Goal: Information Seeking & Learning: Learn about a topic

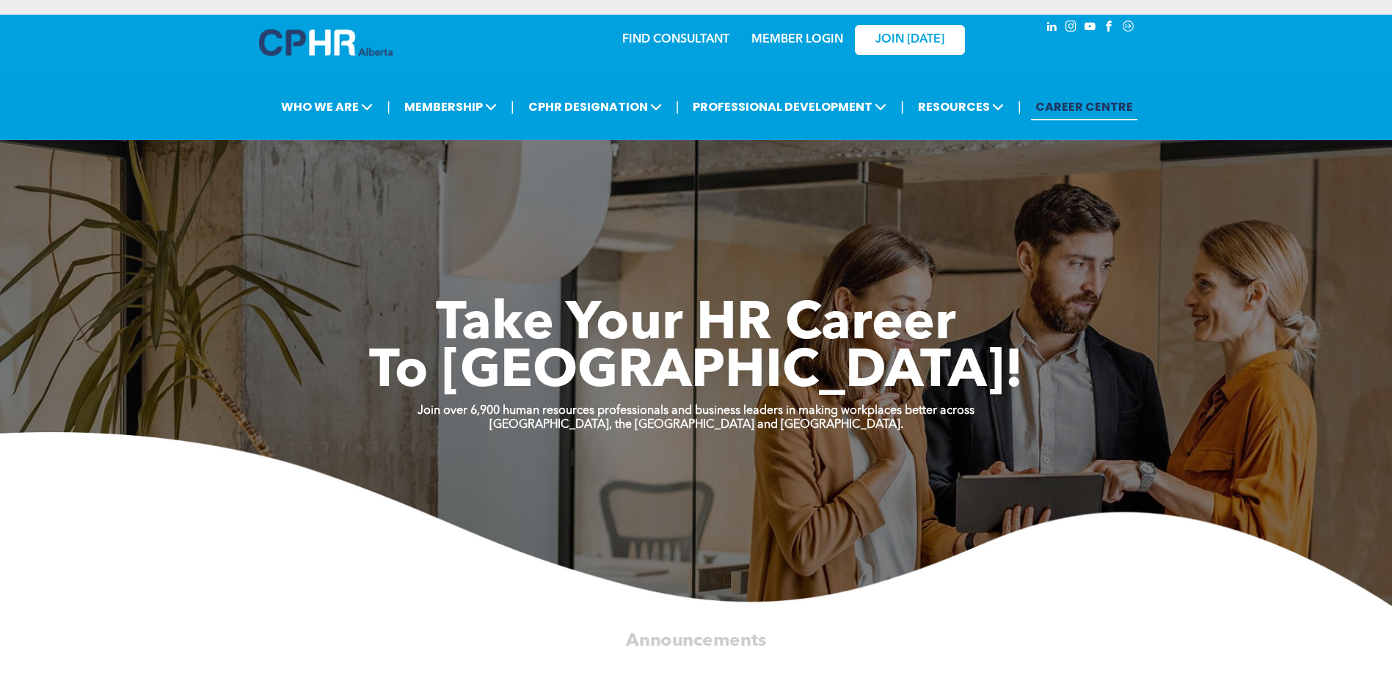
click at [785, 37] on link "MEMBER LOGIN" at bounding box center [797, 40] width 92 height 12
click at [781, 43] on link "MEMBER LOGIN" at bounding box center [797, 40] width 92 height 12
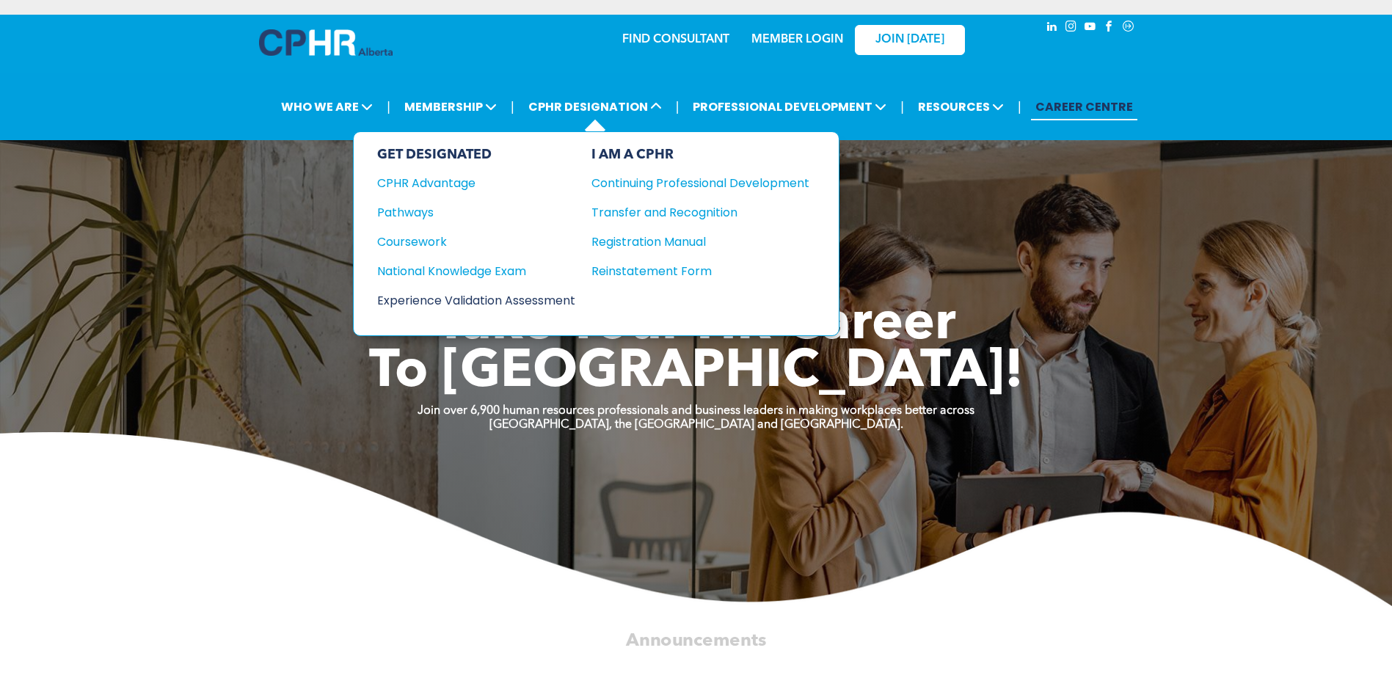
click at [443, 298] on div "Experience Validation Assessment" at bounding box center [466, 300] width 178 height 18
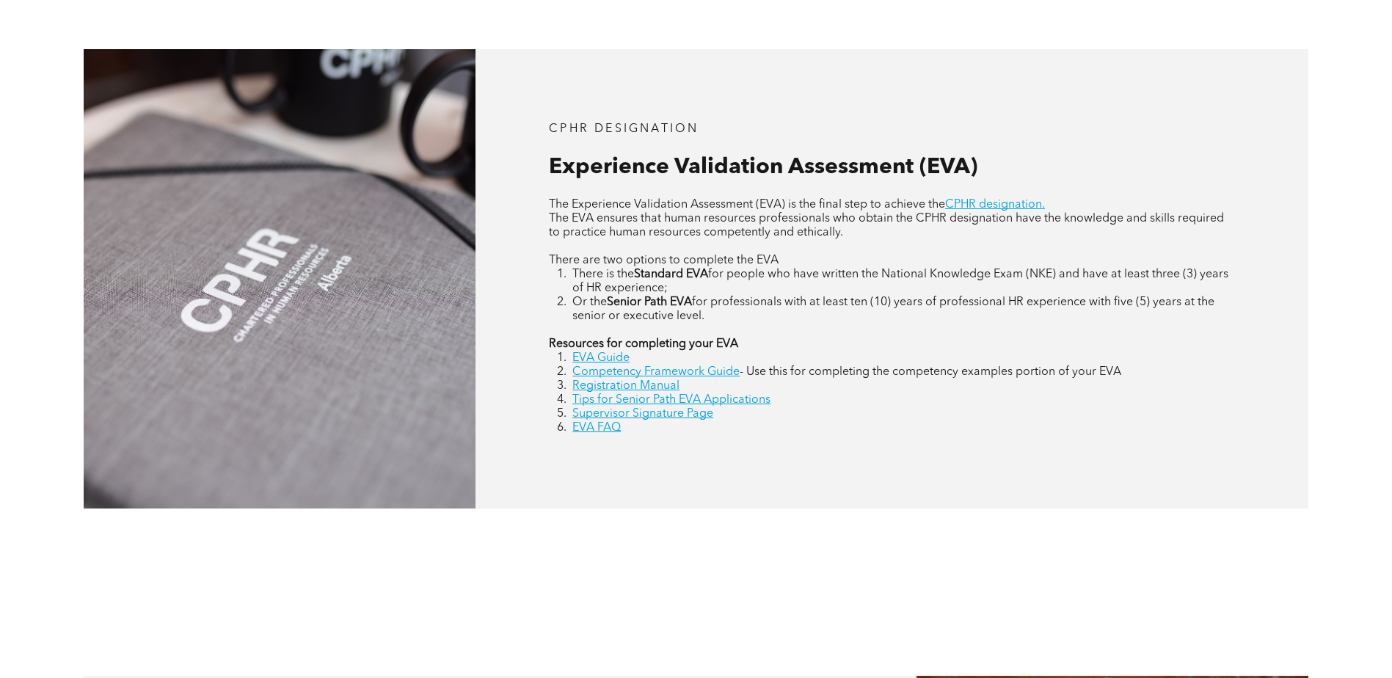
scroll to position [660, 0]
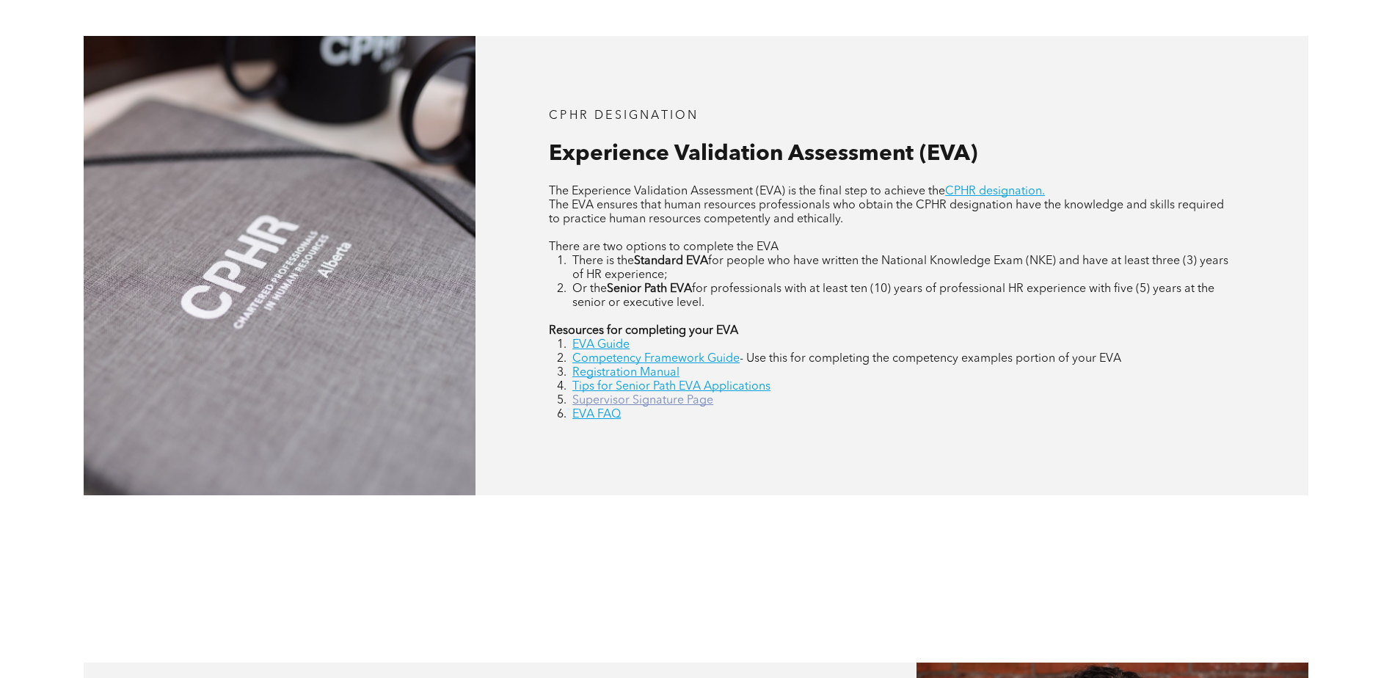
click at [643, 402] on link "Supervisor Signature Page" at bounding box center [642, 401] width 141 height 12
click at [607, 340] on link "EVA Guide" at bounding box center [600, 345] width 57 height 12
click at [614, 371] on link "Registration Manual" at bounding box center [625, 373] width 107 height 12
click at [621, 356] on link "Competency Framework Guide" at bounding box center [655, 359] width 167 height 12
click at [640, 371] on link "Registration Manual" at bounding box center [625, 373] width 107 height 12
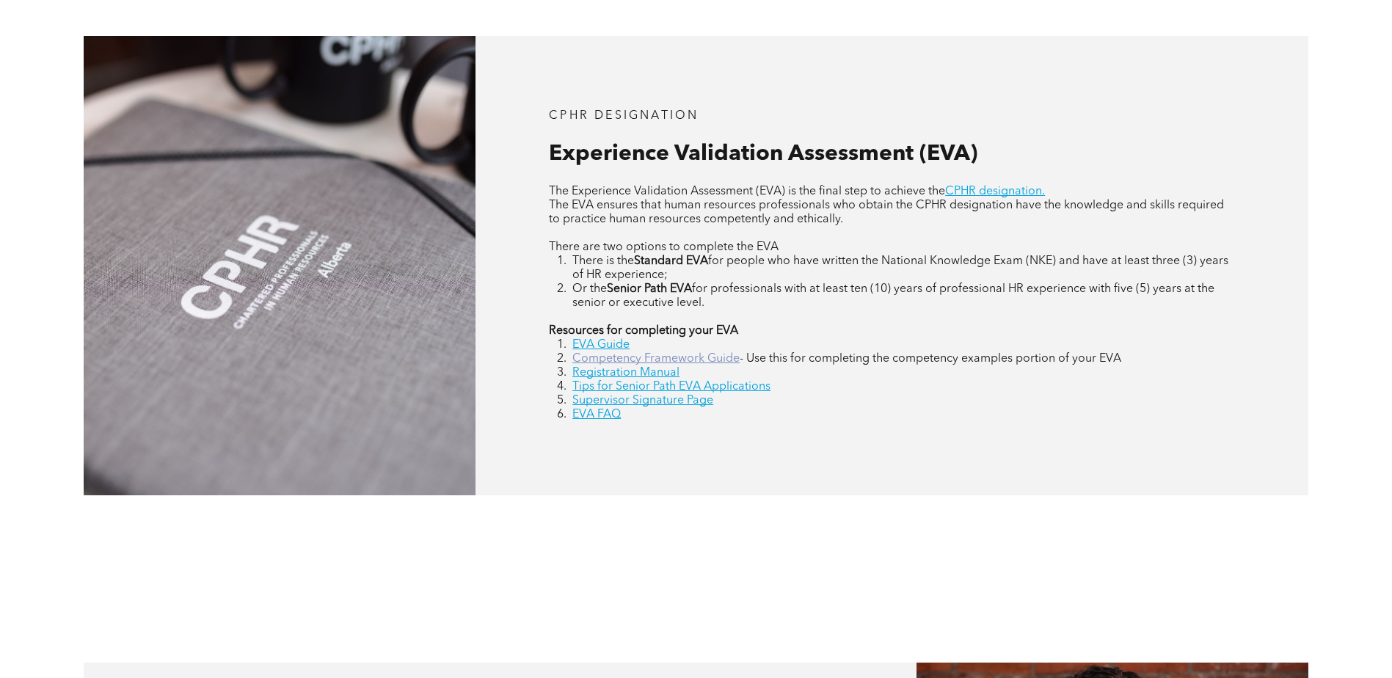
click at [633, 357] on link "Competency Framework Guide" at bounding box center [655, 359] width 167 height 12
click at [603, 415] on link "EVA FAQ" at bounding box center [596, 415] width 48 height 12
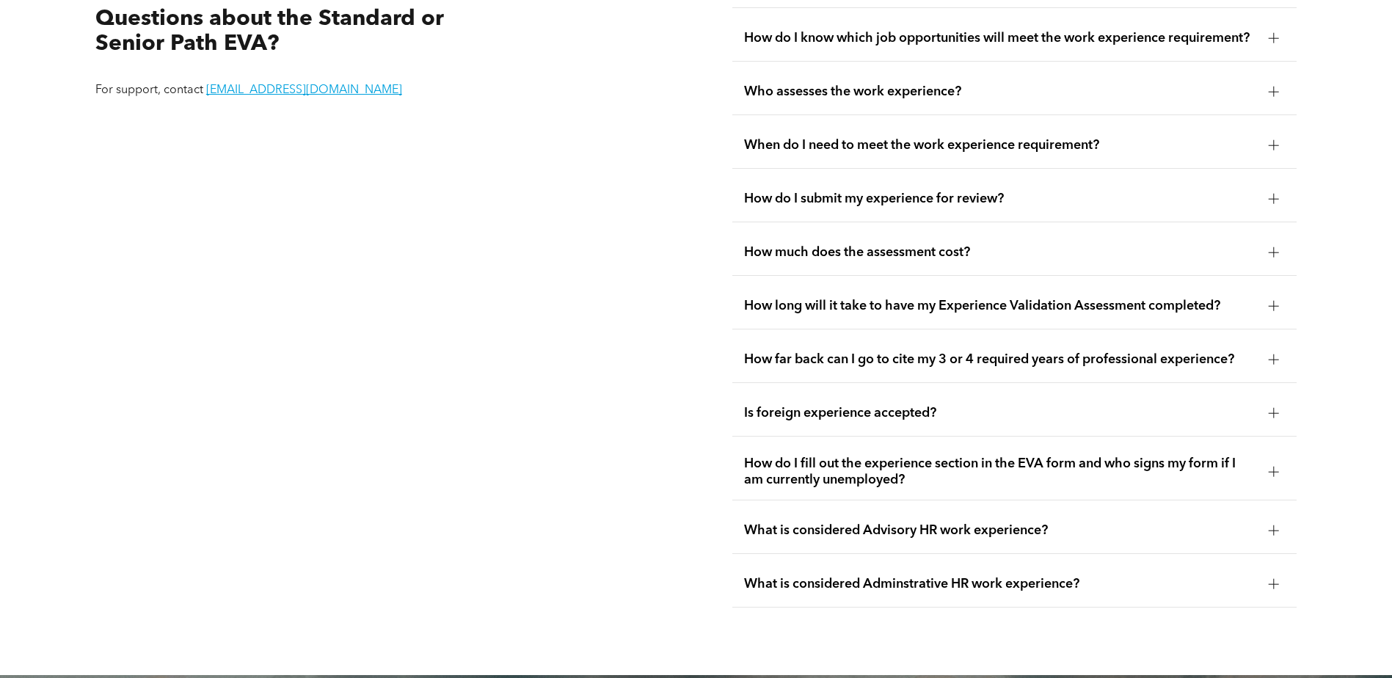
scroll to position [2904, 0]
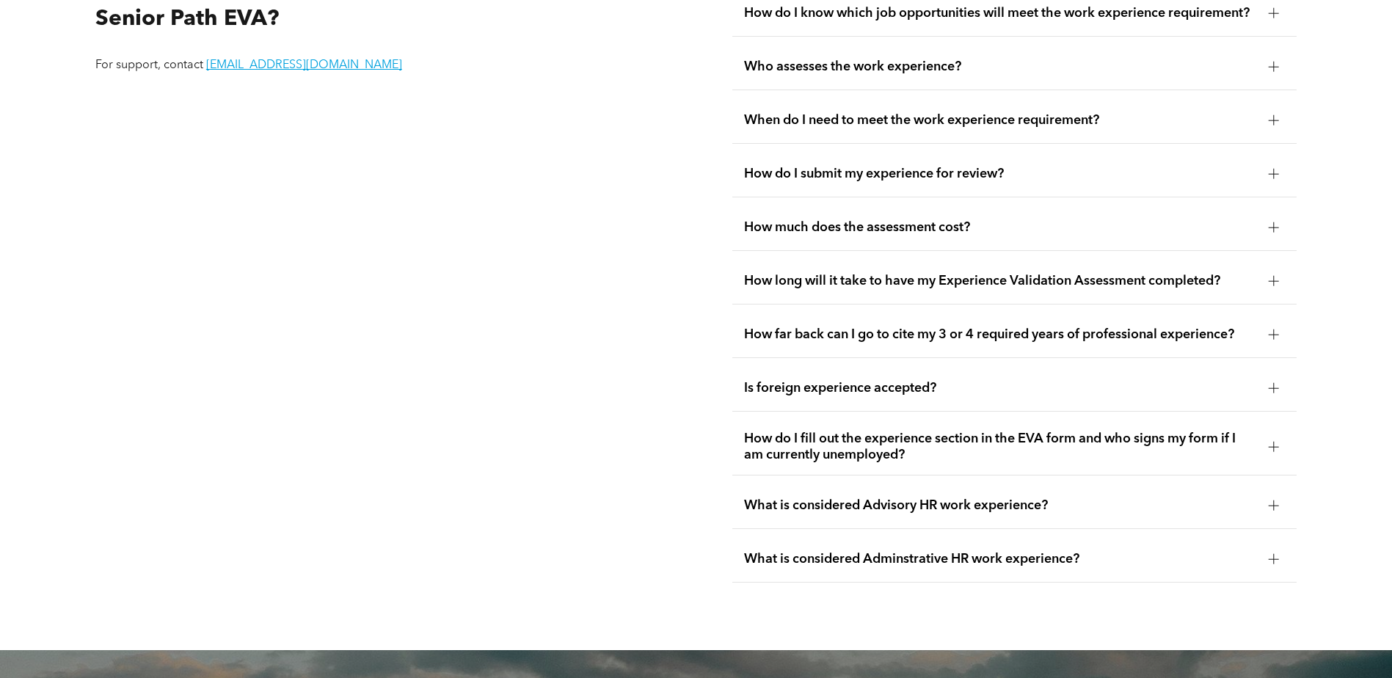
click at [1273, 383] on div at bounding box center [1273, 388] width 1 height 10
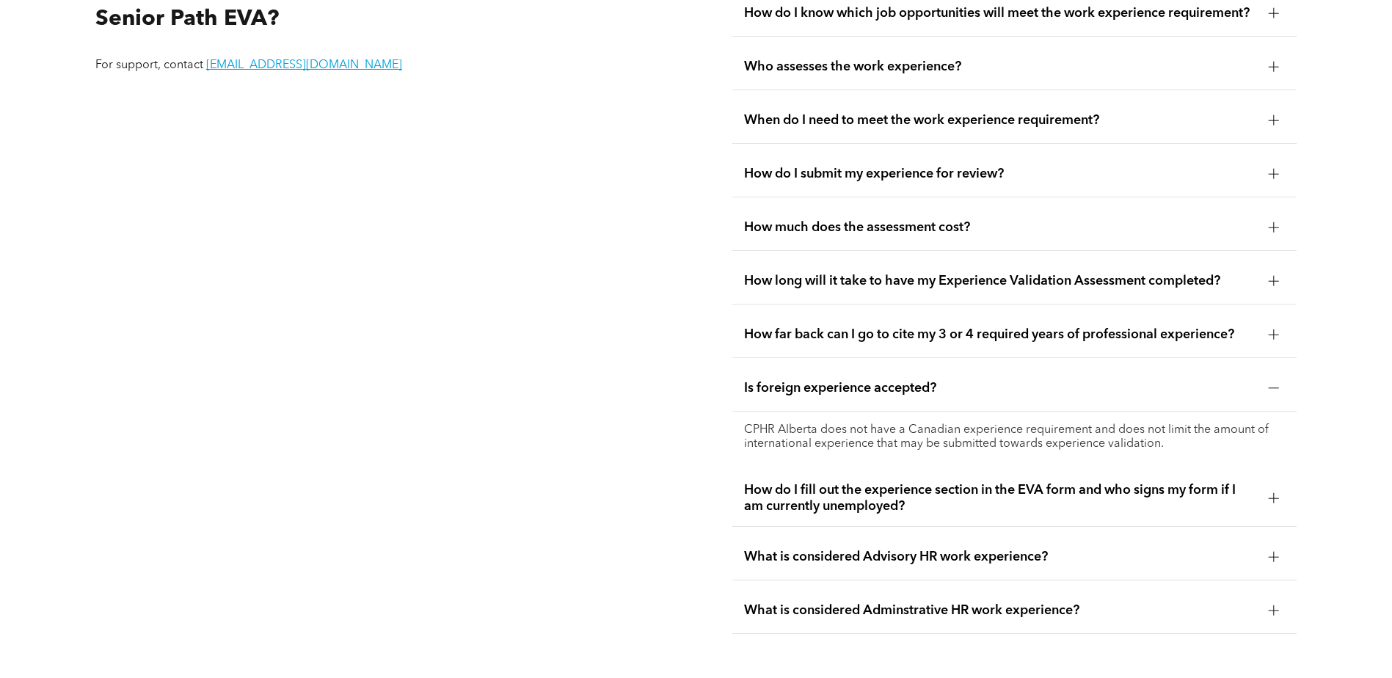
click at [1271, 383] on div at bounding box center [1273, 388] width 10 height 10
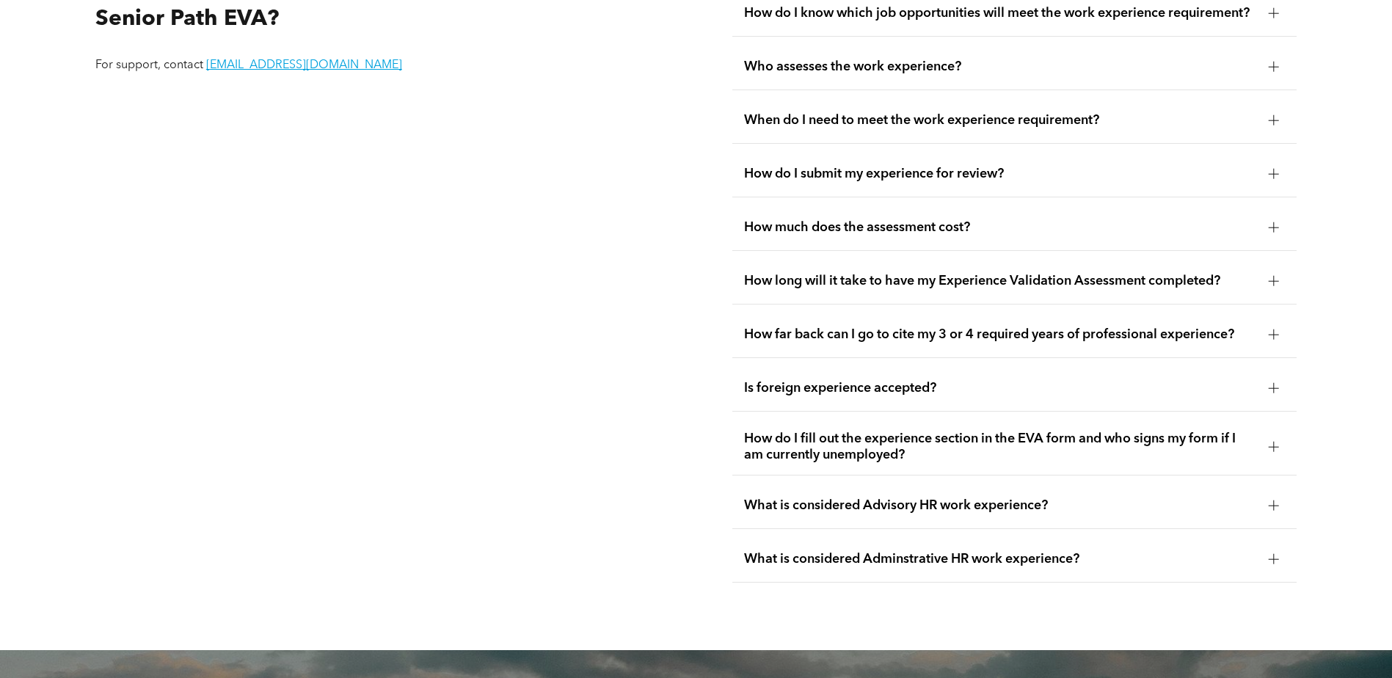
click at [1277, 500] on div at bounding box center [1273, 505] width 10 height 10
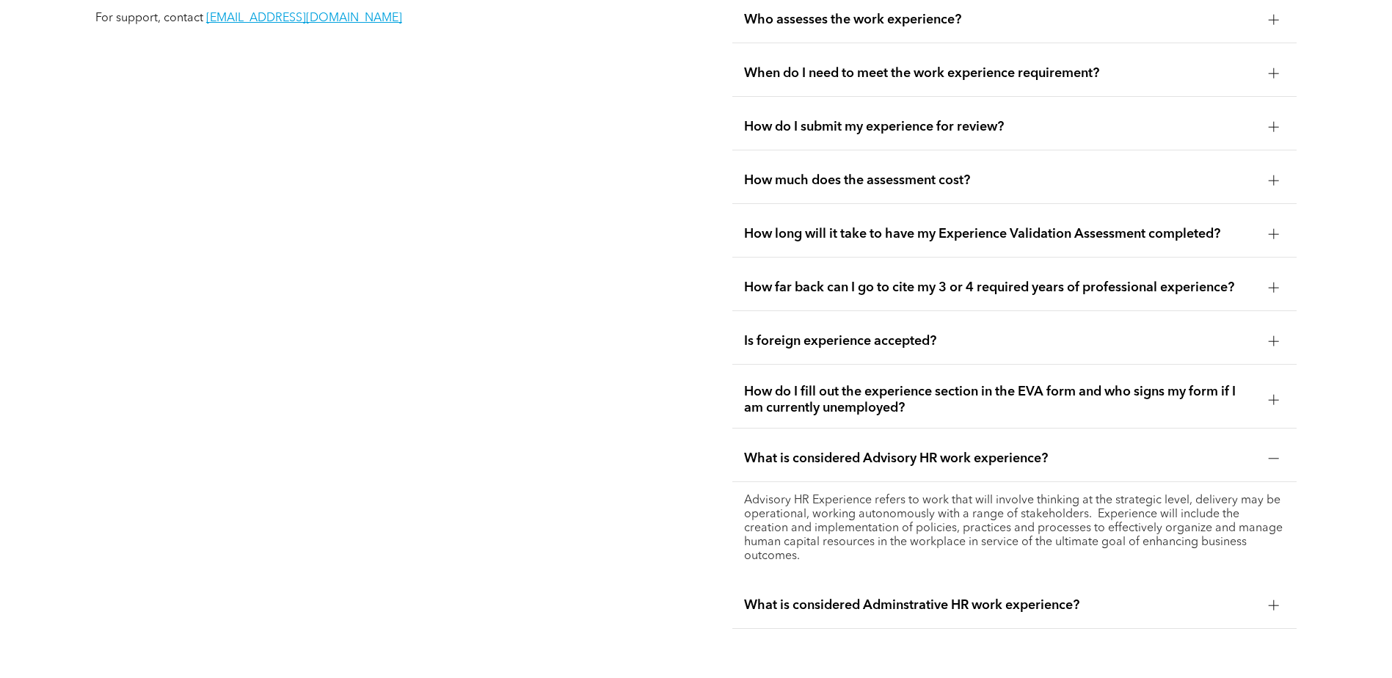
scroll to position [2977, 0]
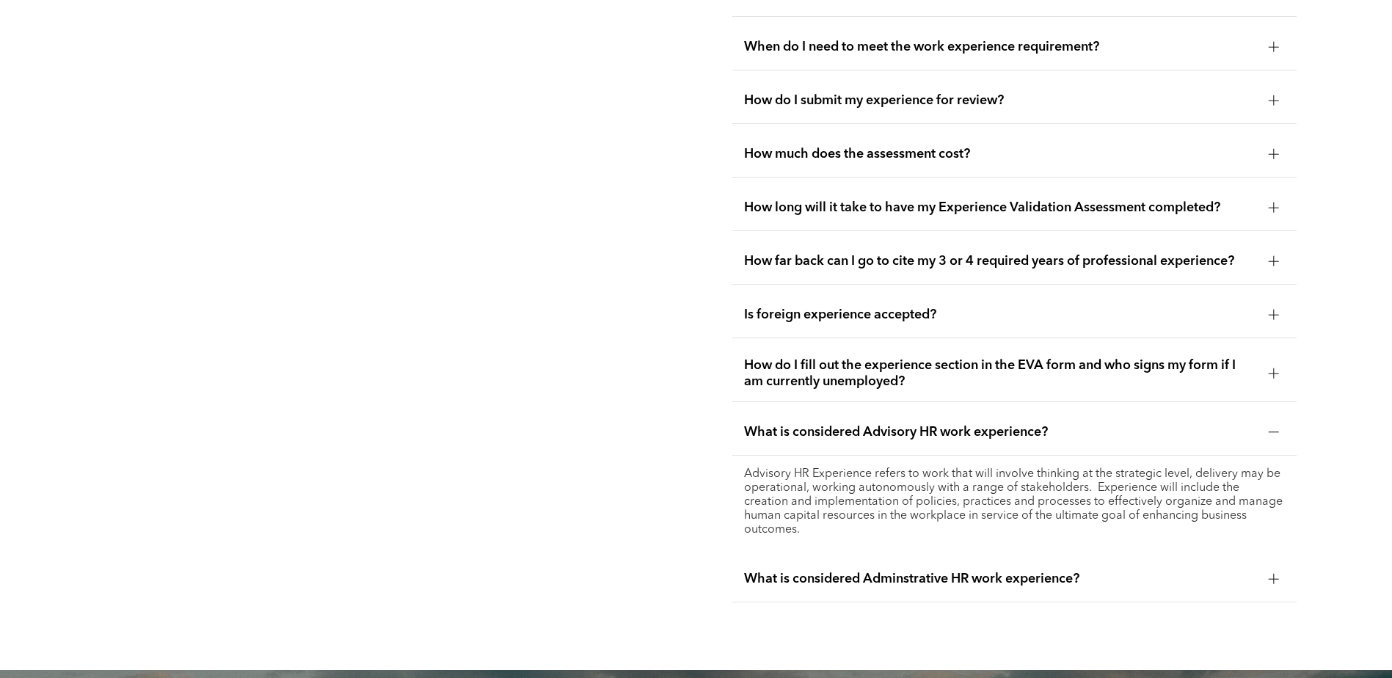
click at [1273, 427] on div at bounding box center [1273, 432] width 1 height 10
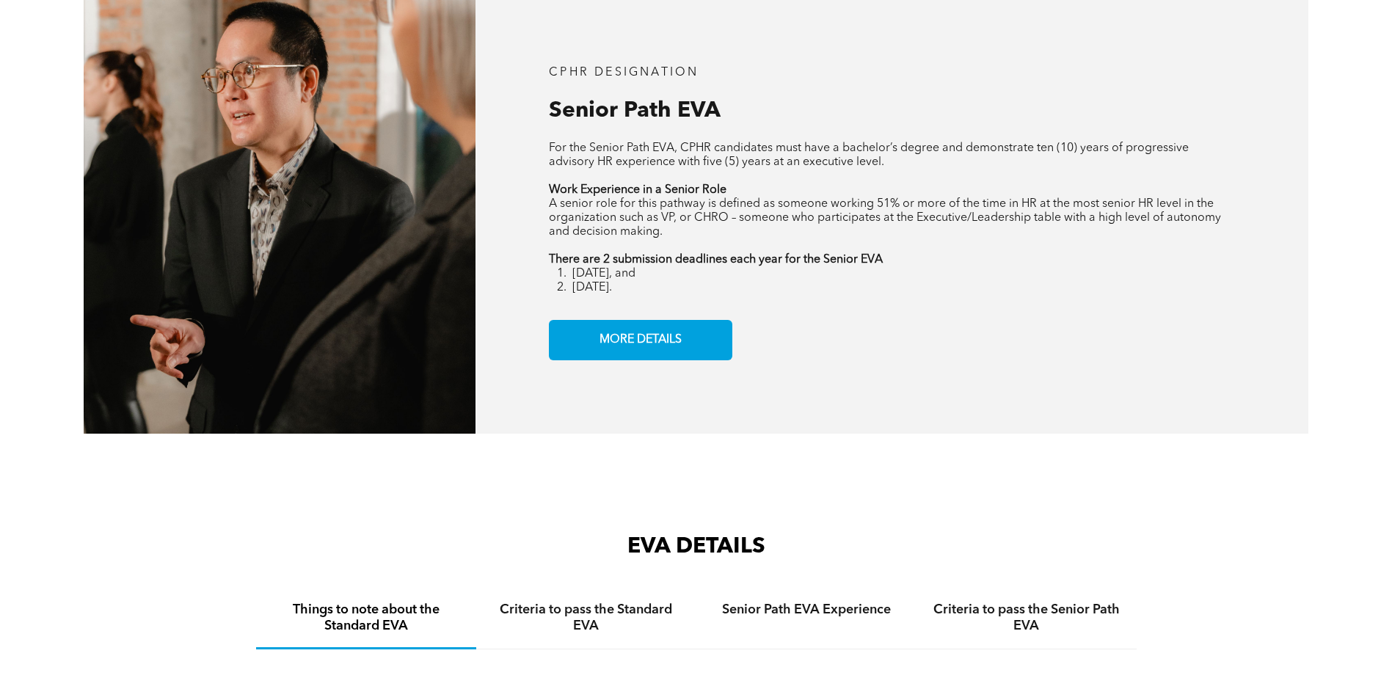
scroll to position [1803, 0]
